Goal: Transaction & Acquisition: Download file/media

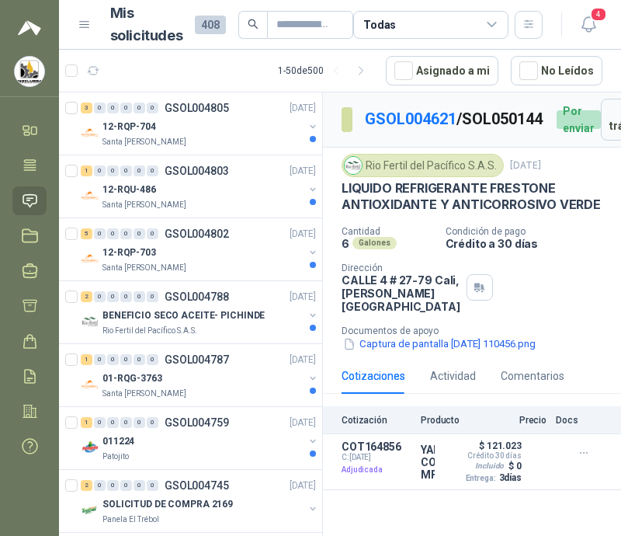
click at [478, 297] on div "Cantidad 6 Galones Condición de pago Crédito a 30 [PERSON_NAME] Dirección [STRE…" at bounding box center [472, 289] width 261 height 127
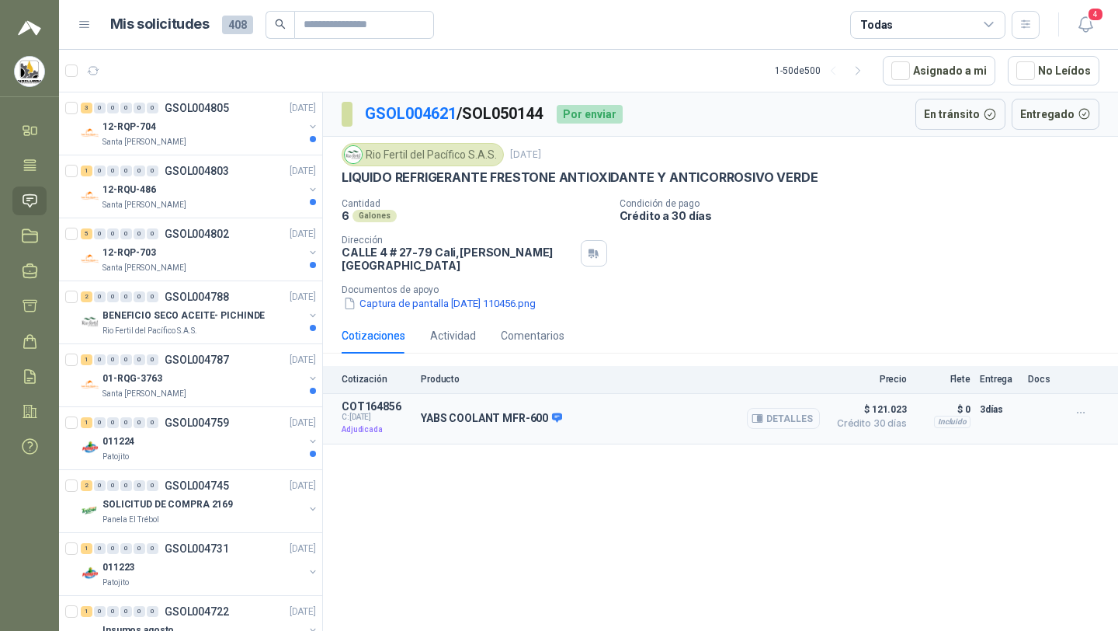
click at [621, 409] on button "Detalles" at bounding box center [783, 418] width 73 height 21
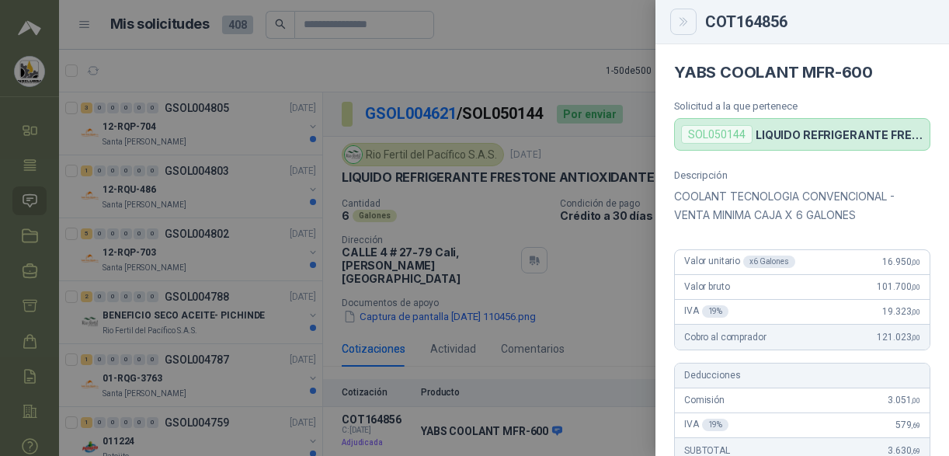
click at [621, 30] on button "Close" at bounding box center [683, 22] width 26 height 26
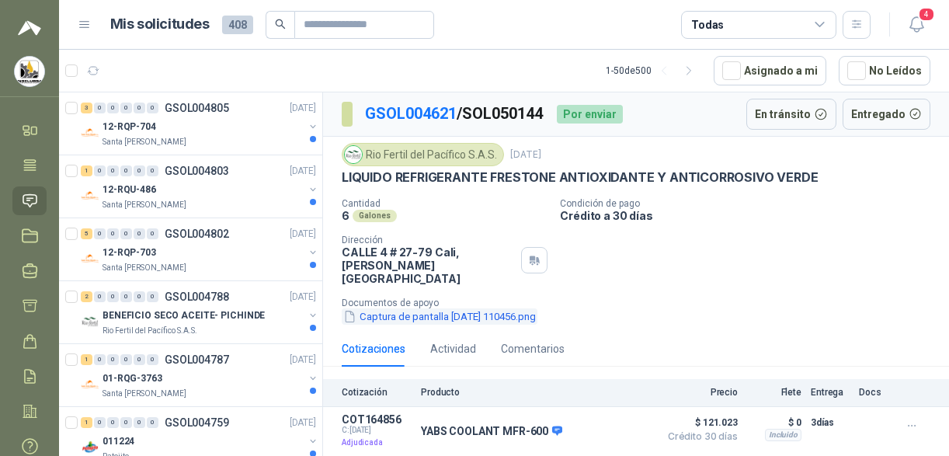
click at [457, 308] on button "Captura de pantalla [DATE] 110456.png" at bounding box center [440, 316] width 196 height 16
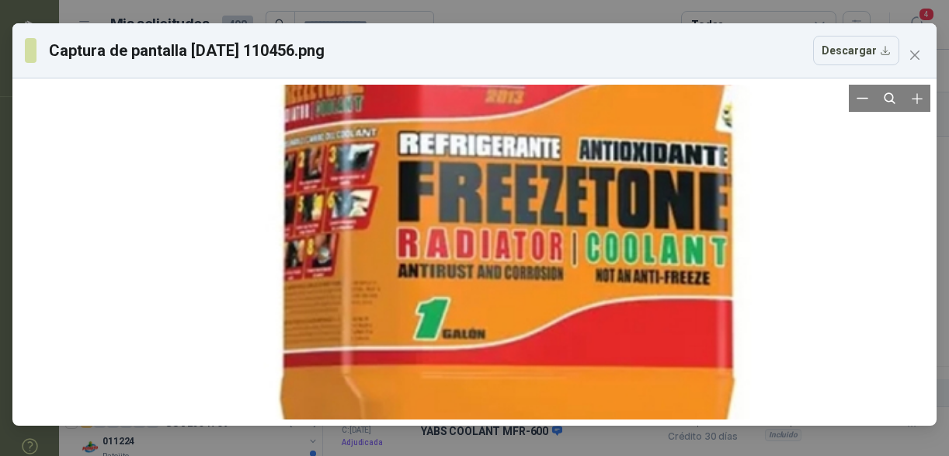
drag, startPoint x: 527, startPoint y: 332, endPoint x: 506, endPoint y: 176, distance: 156.6
click at [506, 176] on div at bounding box center [541, 91] width 631 height 767
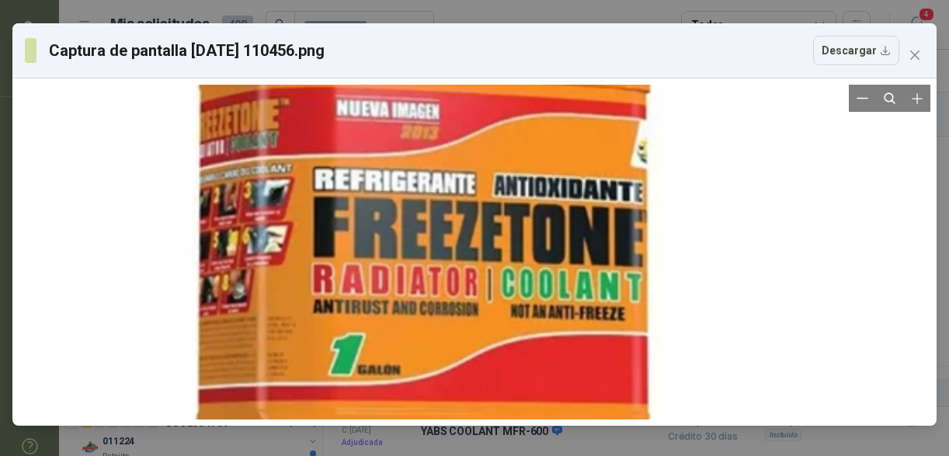
drag, startPoint x: 558, startPoint y: 251, endPoint x: 539, endPoint y: 287, distance: 40.3
click at [539, 287] on div at bounding box center [456, 127] width 631 height 767
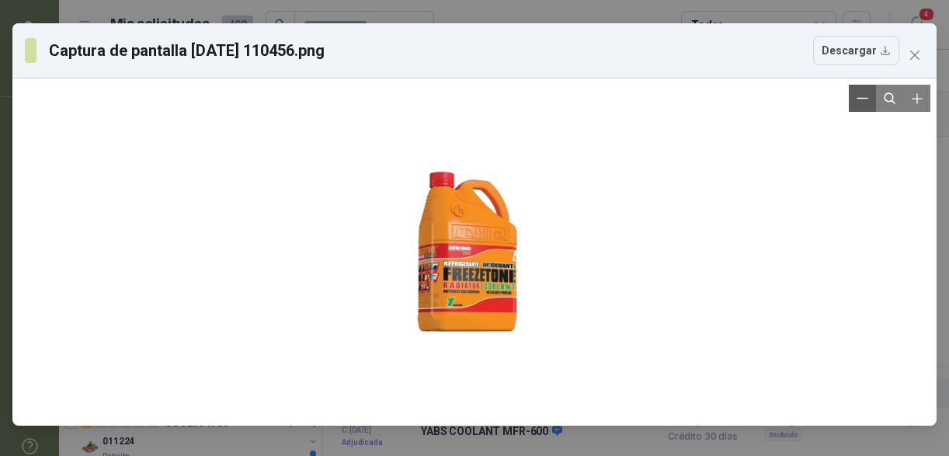
click at [621, 104] on button "Zoom out" at bounding box center [862, 98] width 27 height 27
click at [621, 105] on button "Zoom out" at bounding box center [862, 98] width 27 height 27
click at [621, 56] on icon "close" at bounding box center [914, 54] width 9 height 9
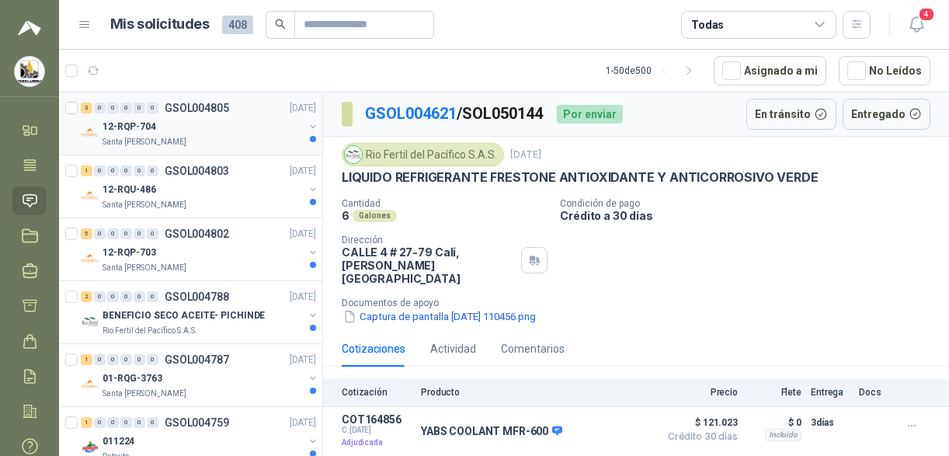
click at [250, 140] on div "Santa [PERSON_NAME]" at bounding box center [203, 142] width 201 height 12
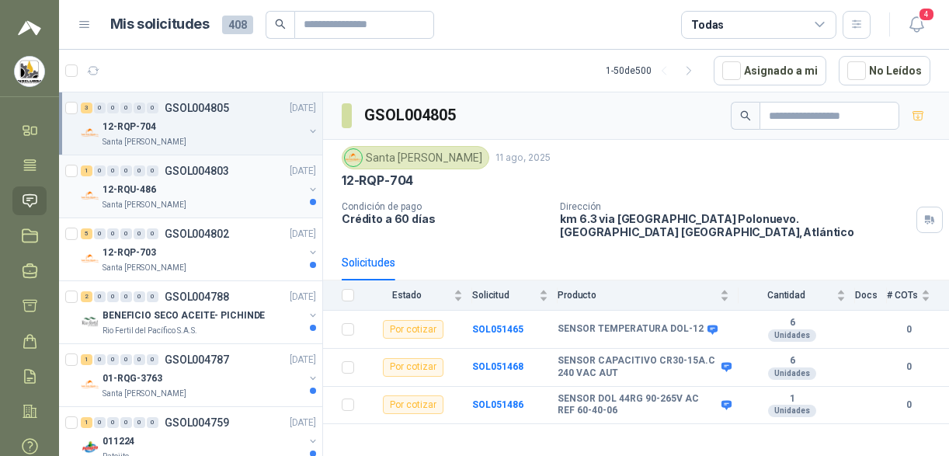
click at [245, 196] on div "12-RQU-486" at bounding box center [203, 189] width 201 height 19
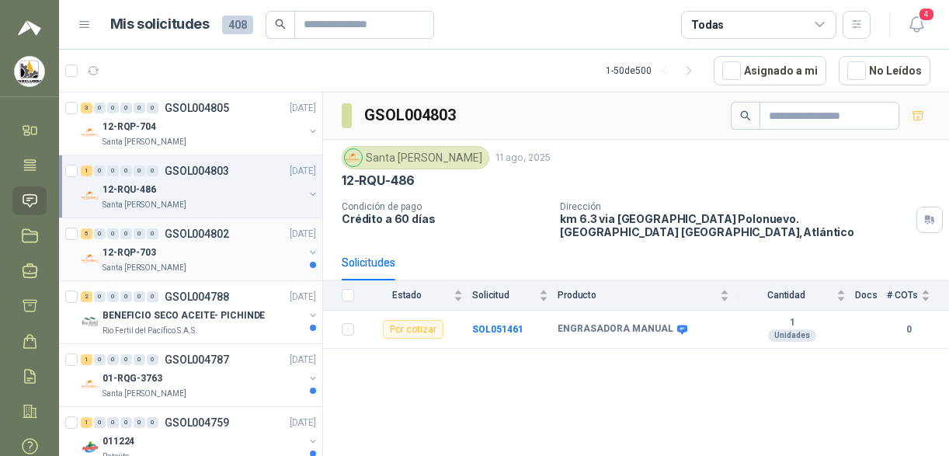
click at [253, 245] on div "12-RQP-703" at bounding box center [203, 252] width 201 height 19
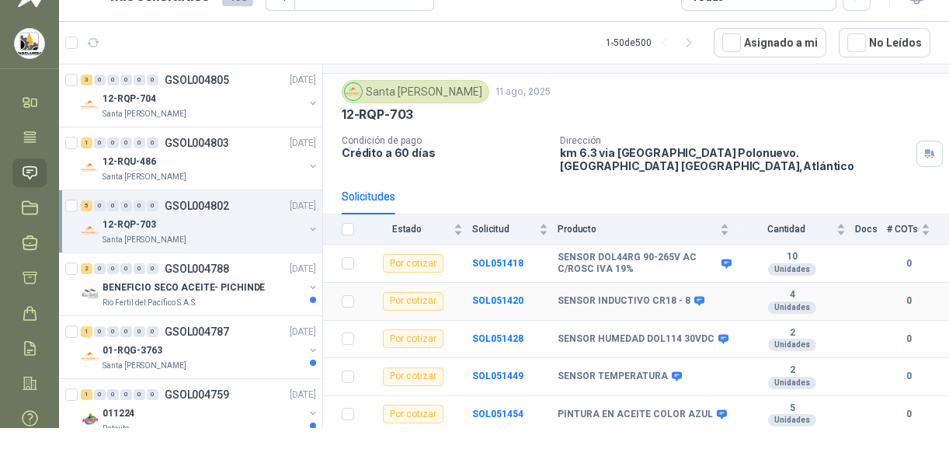
scroll to position [49, 0]
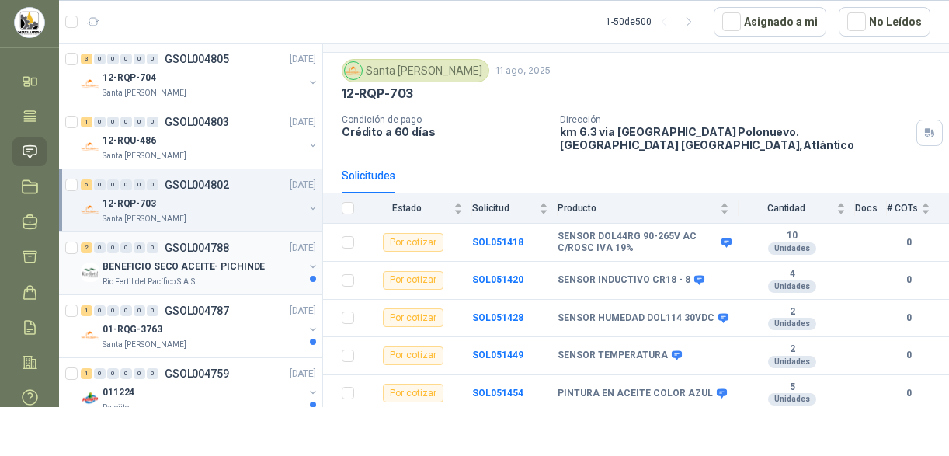
click at [199, 247] on p "GSOL004788" at bounding box center [197, 247] width 64 height 11
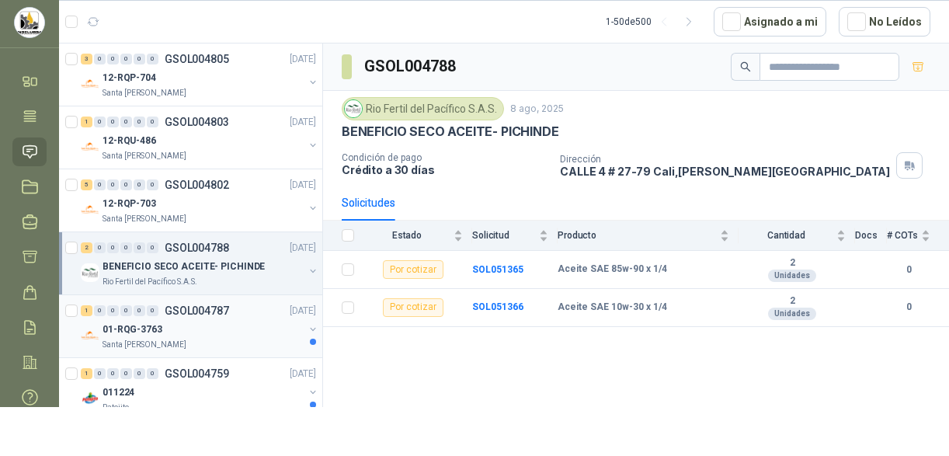
click at [245, 306] on div "1 0 0 0 0 0 GSOL004787 [DATE]" at bounding box center [200, 310] width 238 height 19
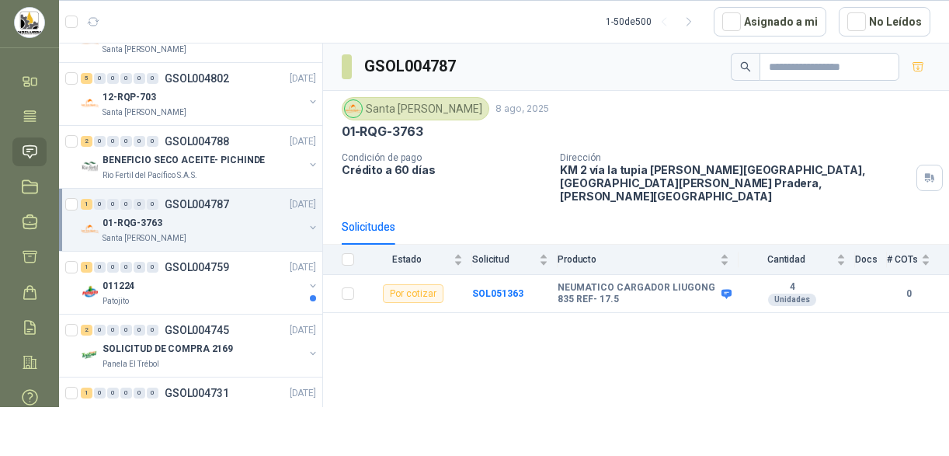
scroll to position [108, 0]
click at [220, 283] on div "011224" at bounding box center [203, 284] width 201 height 19
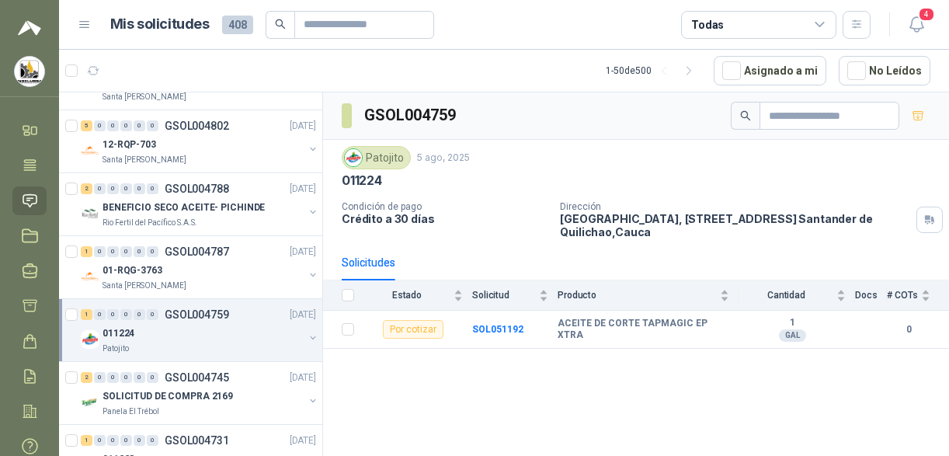
click at [621, 32] on div "Todas" at bounding box center [758, 25] width 155 height 28
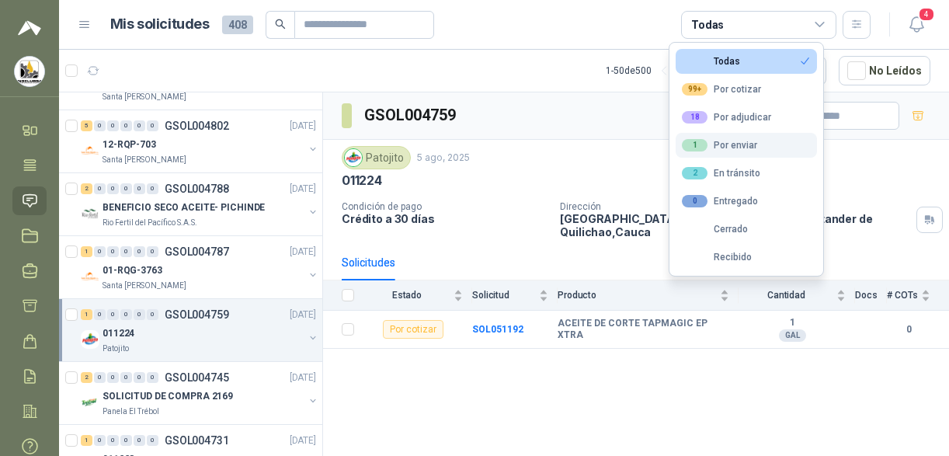
click at [621, 148] on div "1 Por enviar" at bounding box center [719, 145] width 75 height 12
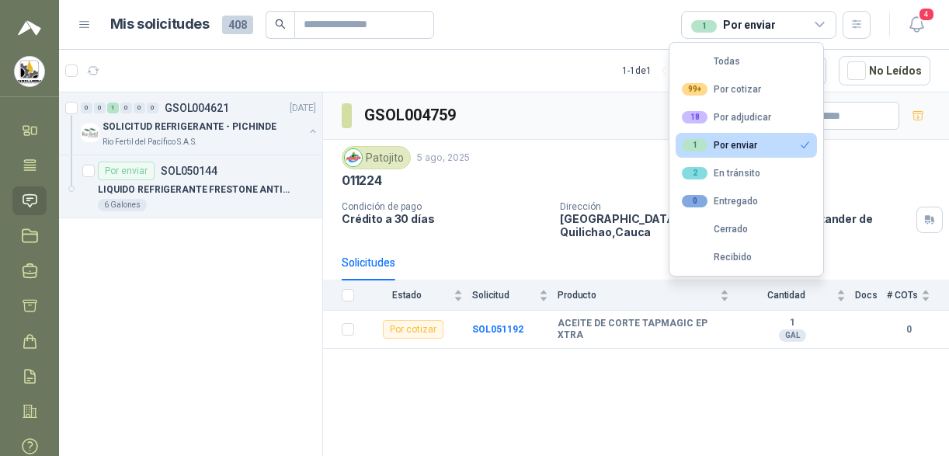
click at [247, 301] on div "0 0 1 0 0 0 GSOL004621 [DATE] SOLICITUD REFRIGERANTE - PICHINDE Rio Fertil del …" at bounding box center [191, 276] width 264 height 369
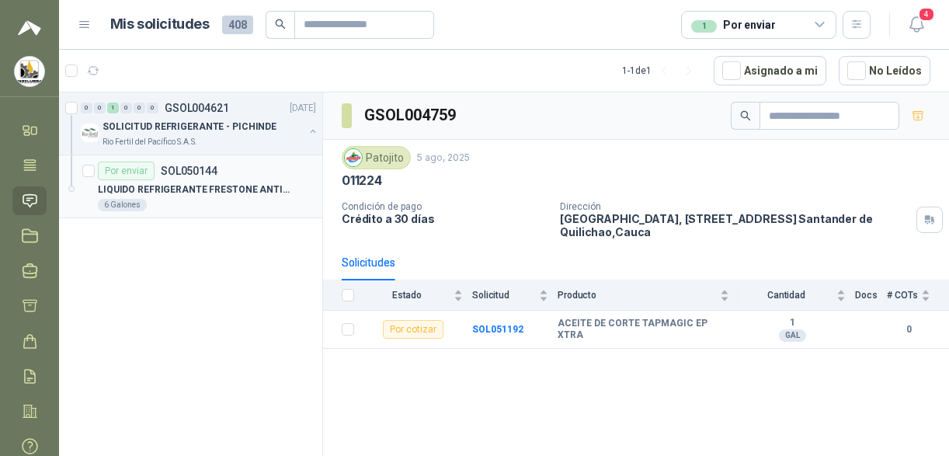
click at [245, 189] on p "LIQUIDO REFRIGERANTE FRESTONE ANTIOXIDANTE Y ANTICORROSIVO VERDE" at bounding box center [194, 190] width 193 height 15
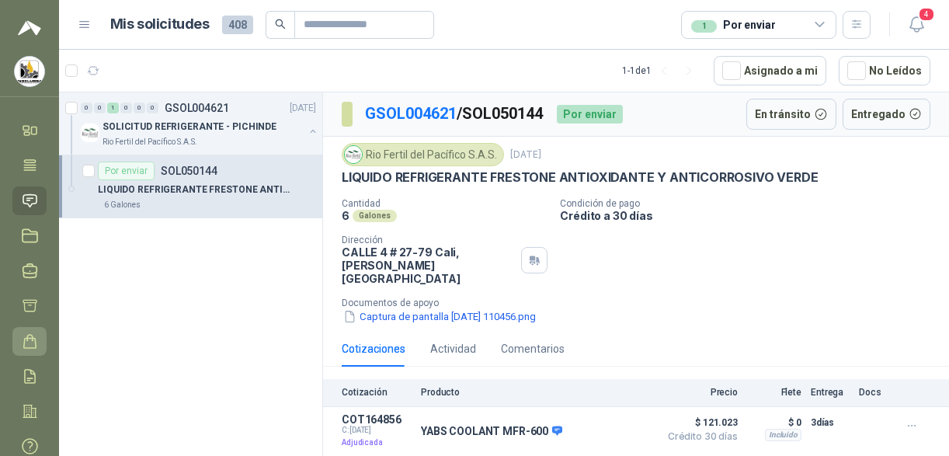
click at [19, 343] on link "Órdenes de Compra" at bounding box center [29, 341] width 34 height 29
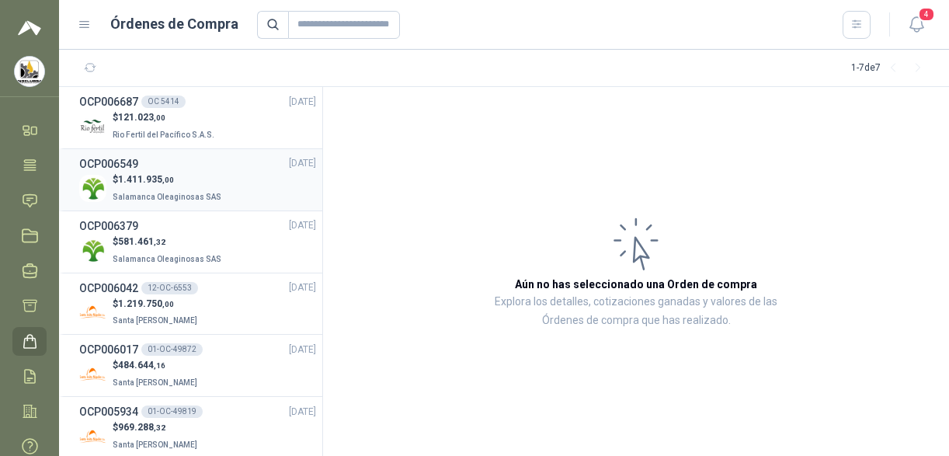
click at [216, 175] on div "$ 1.411.935 ,00 Salamanca Oleaginosas SAS" at bounding box center [197, 188] width 237 height 32
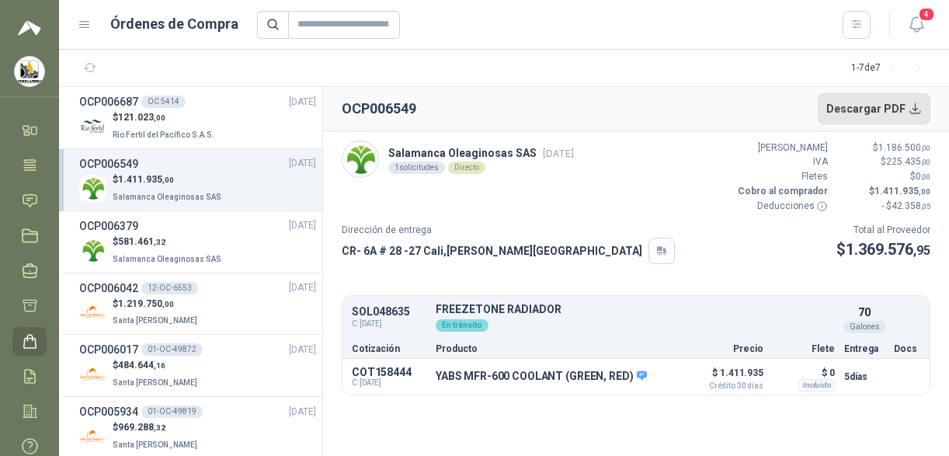
click at [621, 108] on button "Descargar PDF" at bounding box center [874, 108] width 113 height 31
